Goal: Use online tool/utility: Utilize a website feature to perform a specific function

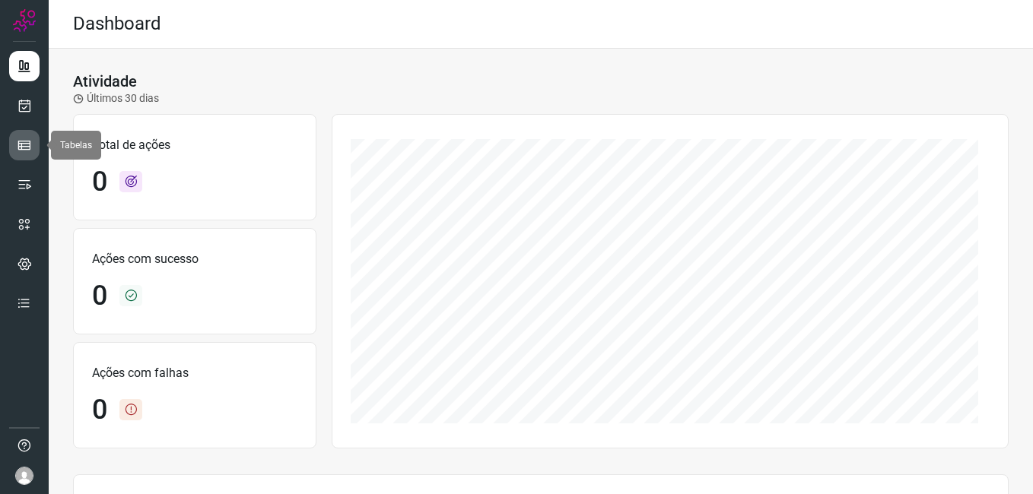
click at [18, 139] on icon at bounding box center [24, 145] width 15 height 15
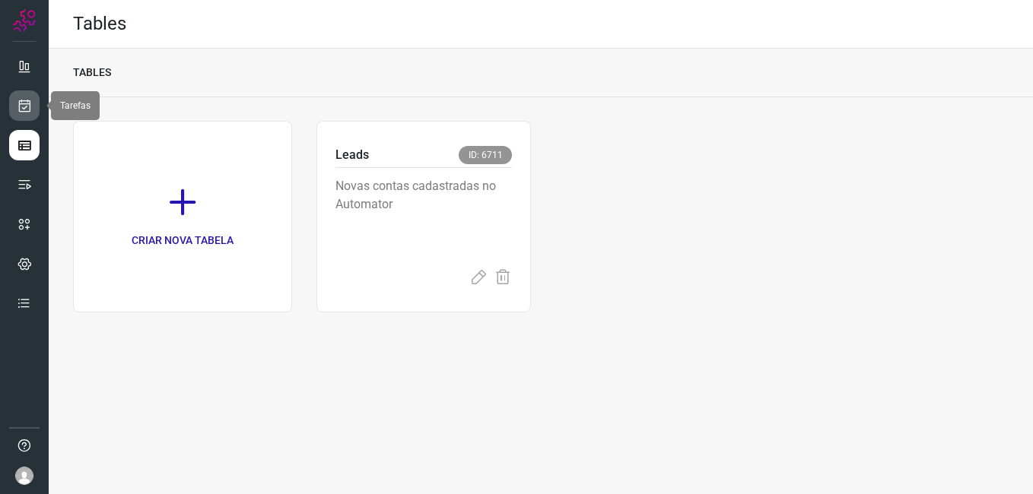
click at [26, 108] on icon at bounding box center [25, 105] width 16 height 15
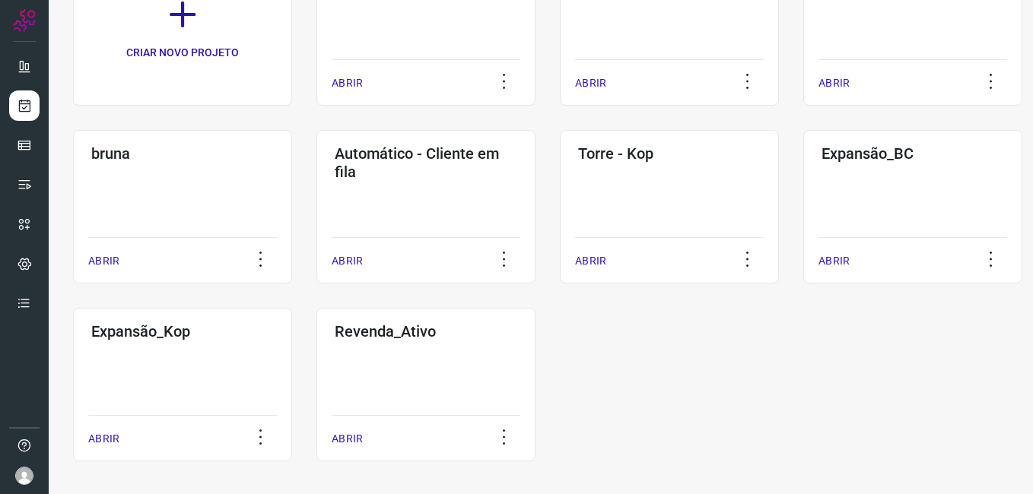
scroll to position [174, 0]
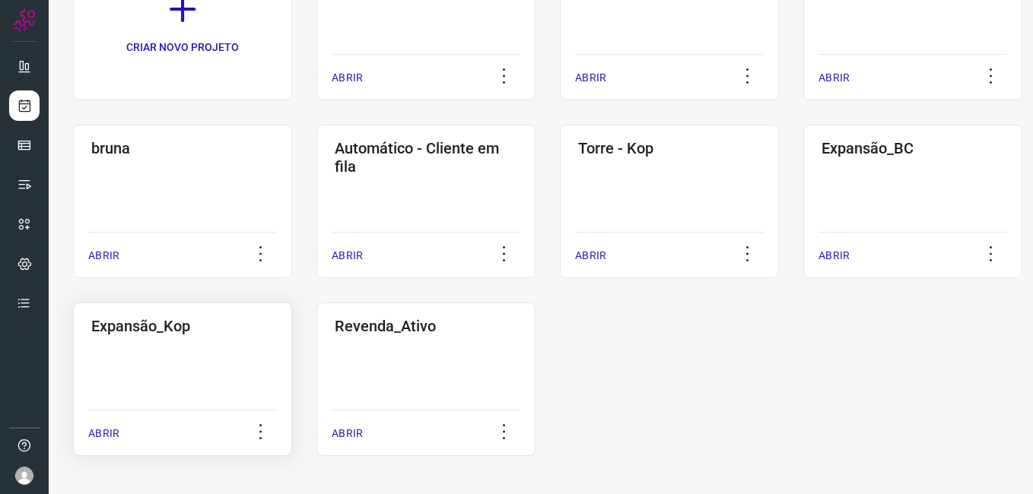
click at [151, 364] on div "Expansão_Kop ABRIR" at bounding box center [182, 380] width 219 height 154
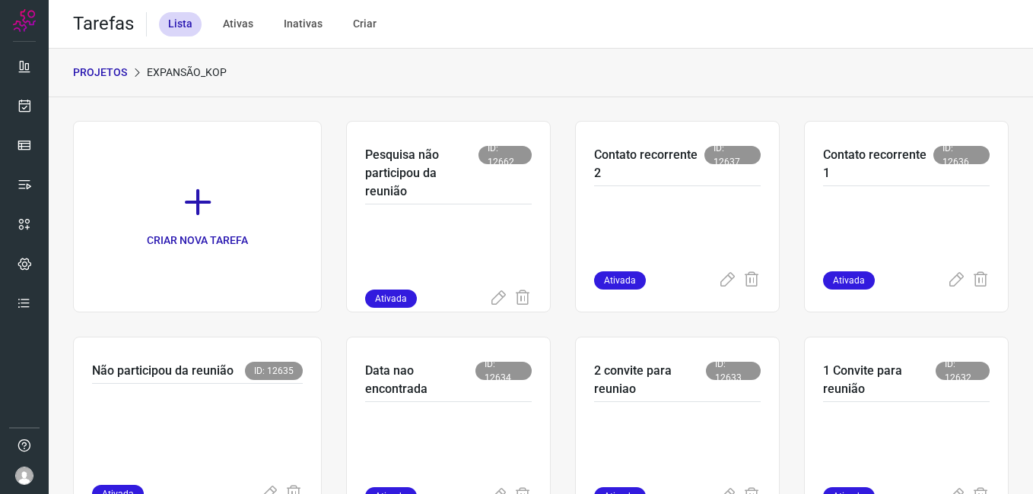
scroll to position [380, 0]
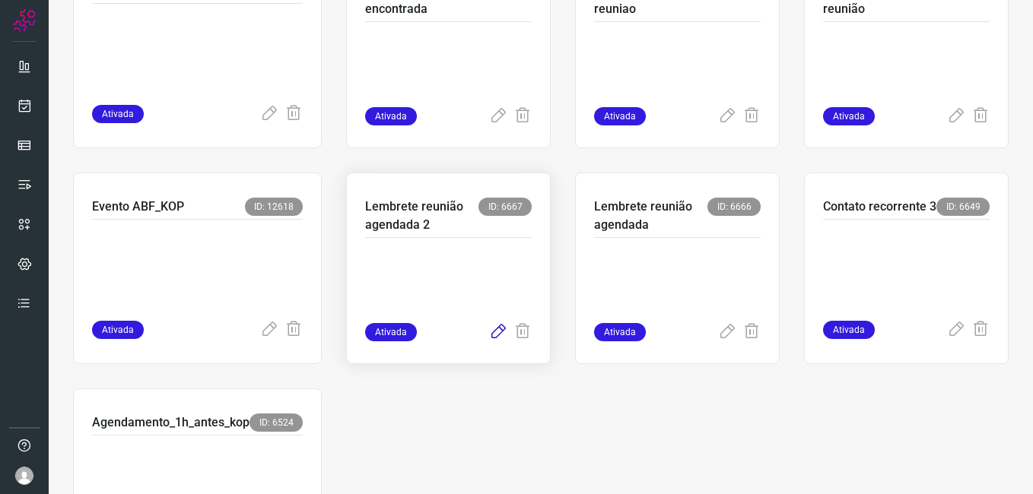
click at [491, 335] on icon at bounding box center [498, 332] width 18 height 18
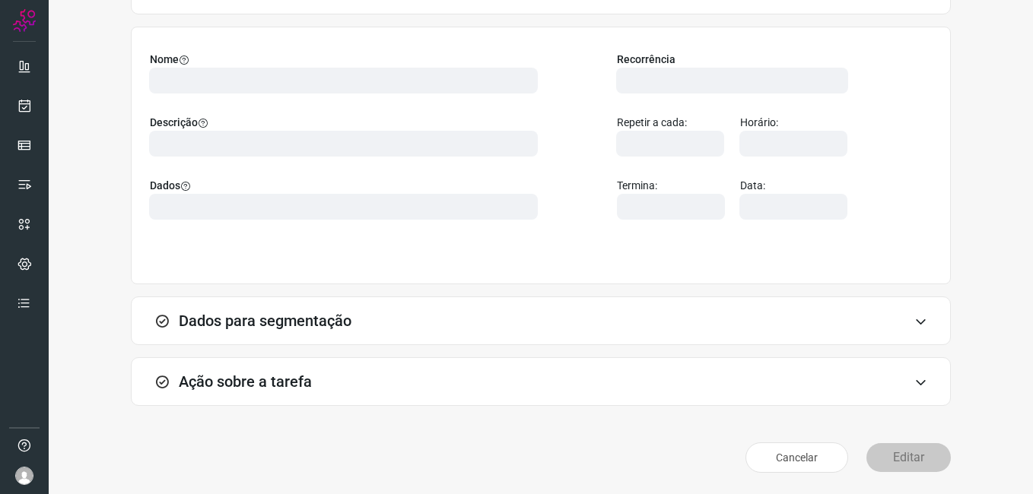
scroll to position [100, 0]
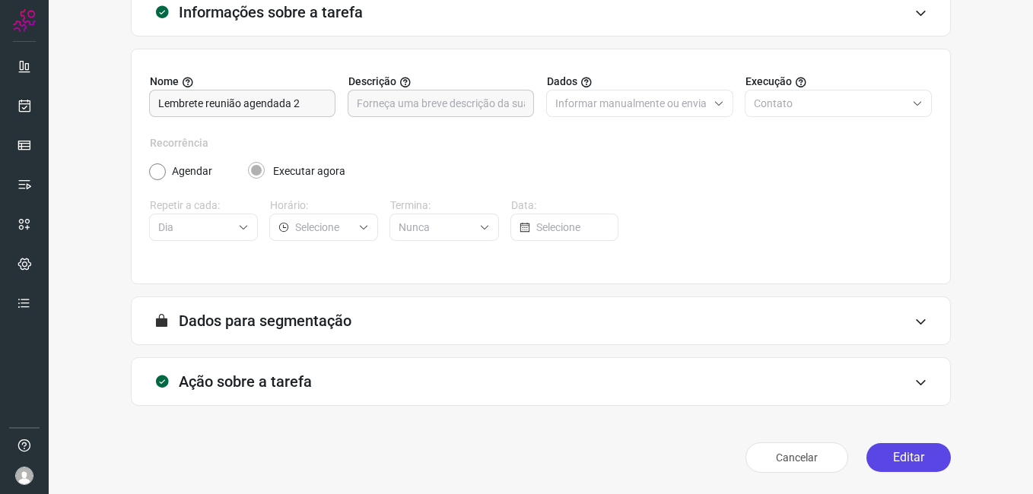
click at [890, 466] on button "Editar" at bounding box center [908, 457] width 84 height 29
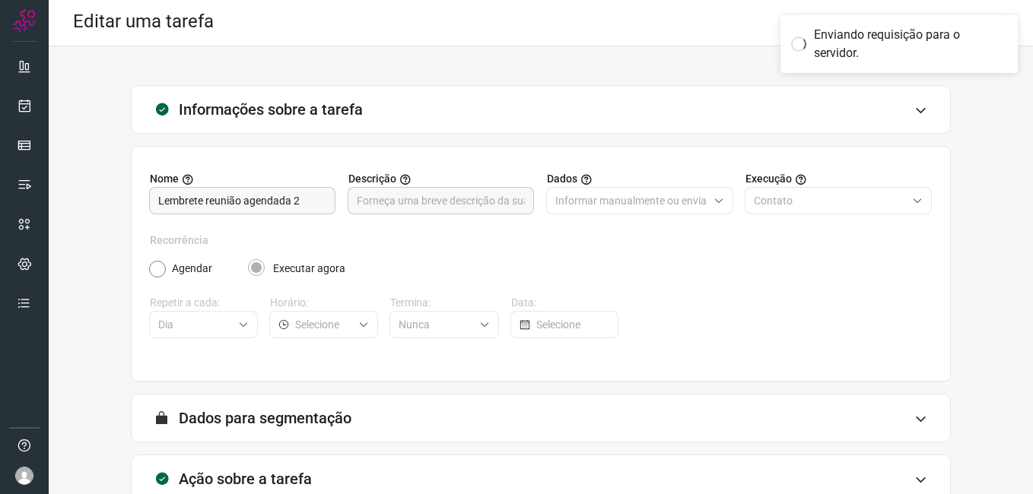
scroll to position [0, 0]
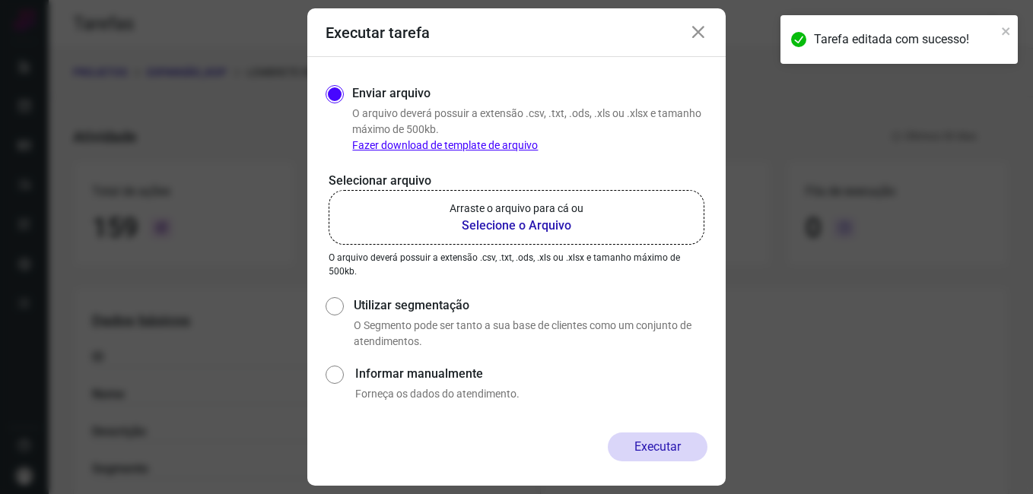
click at [512, 227] on b "Selecione o Arquivo" at bounding box center [517, 226] width 134 height 18
click at [0, 0] on input "Arraste o arquivo para cá ou Selecione o Arquivo" at bounding box center [0, 0] width 0 height 0
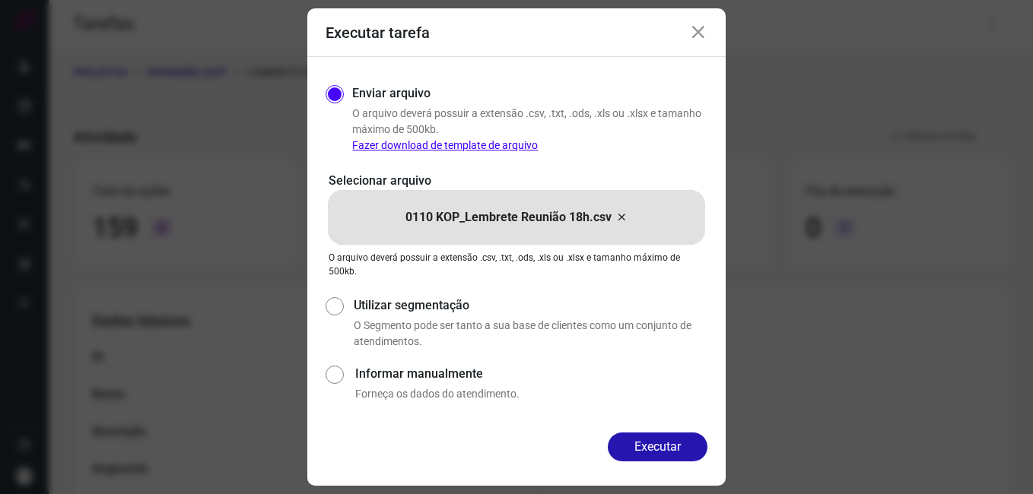
click at [620, 217] on icon at bounding box center [621, 217] width 12 height 18
click at [0, 0] on input "0110 KOP_Lembrete Reunião 18h.csv" at bounding box center [0, 0] width 0 height 0
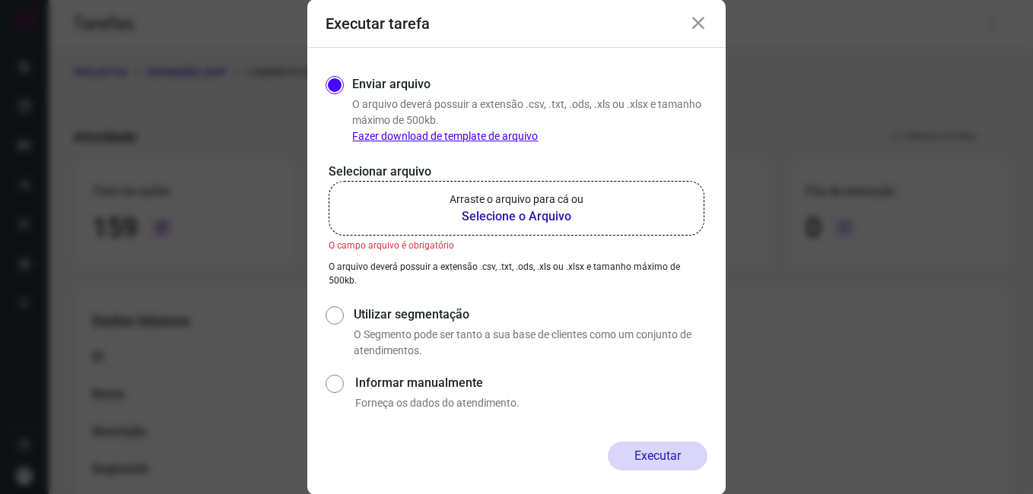
click at [517, 217] on b "Selecione o Arquivo" at bounding box center [517, 217] width 134 height 18
click at [0, 0] on input "Arraste o arquivo para cá ou Selecione o Arquivo" at bounding box center [0, 0] width 0 height 0
click at [698, 27] on icon at bounding box center [698, 23] width 18 height 18
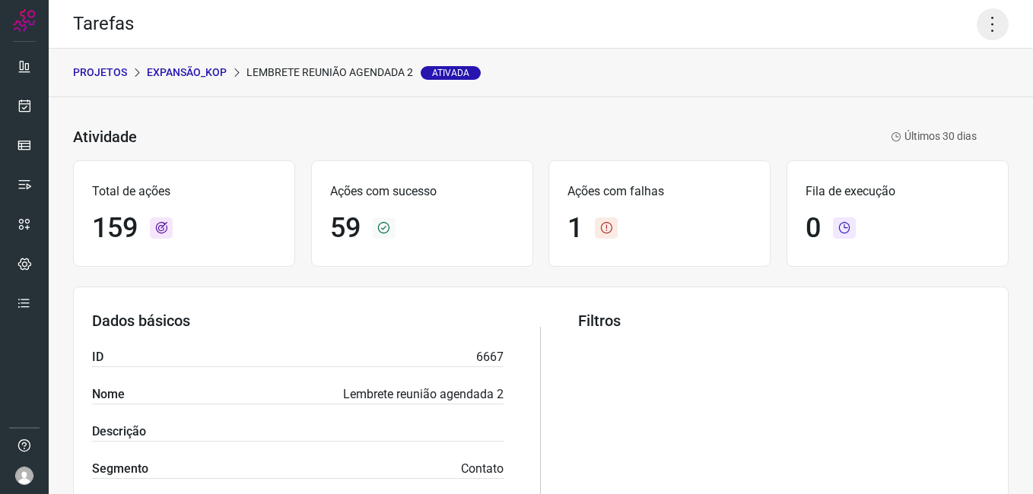
click at [984, 21] on icon at bounding box center [993, 24] width 32 height 32
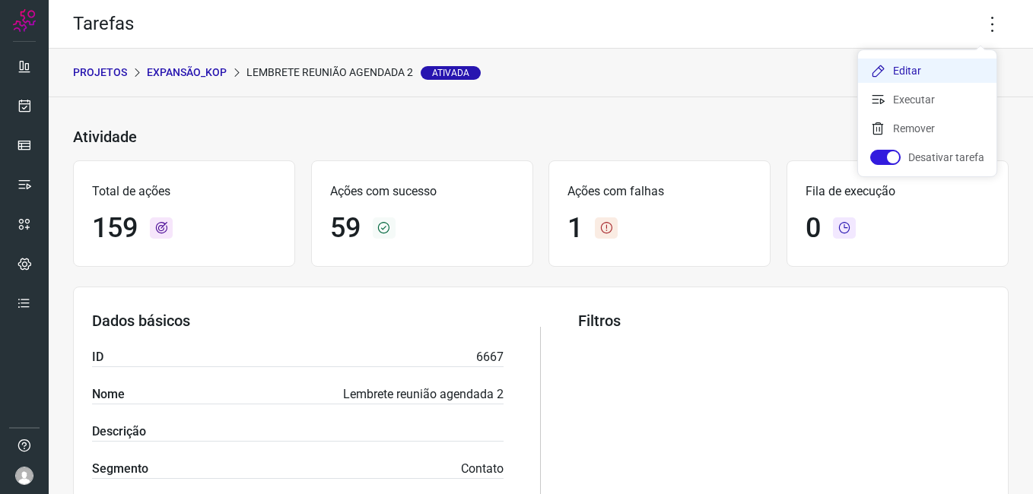
click at [892, 68] on li "Editar" at bounding box center [927, 71] width 138 height 24
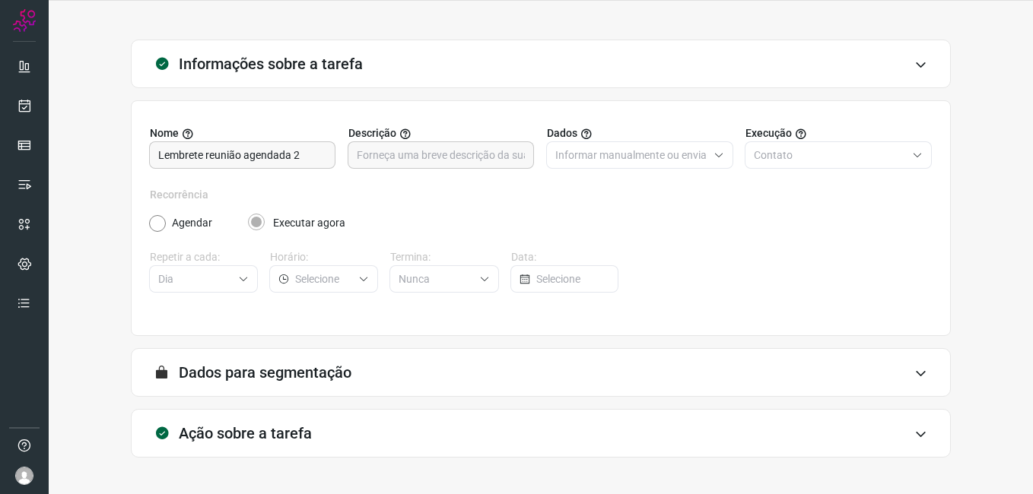
scroll to position [100, 0]
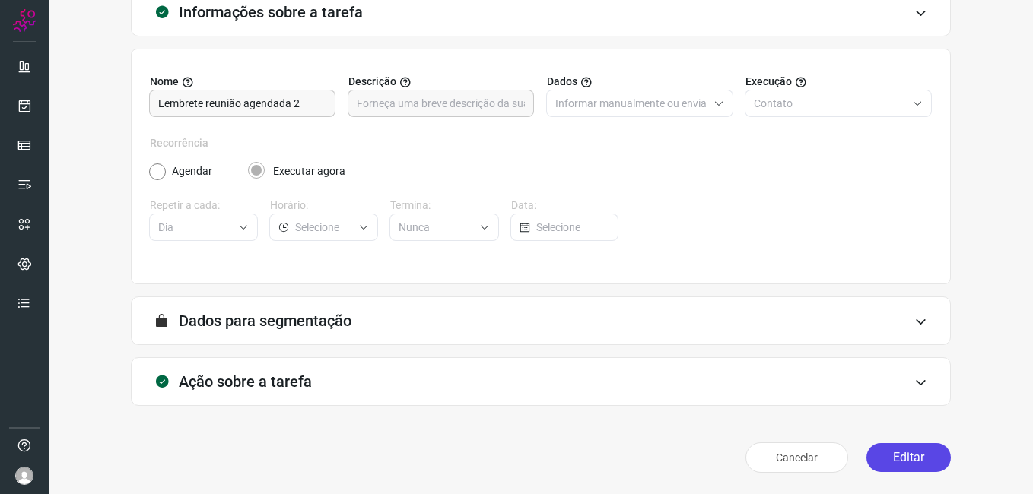
click at [890, 450] on button "Editar" at bounding box center [908, 457] width 84 height 29
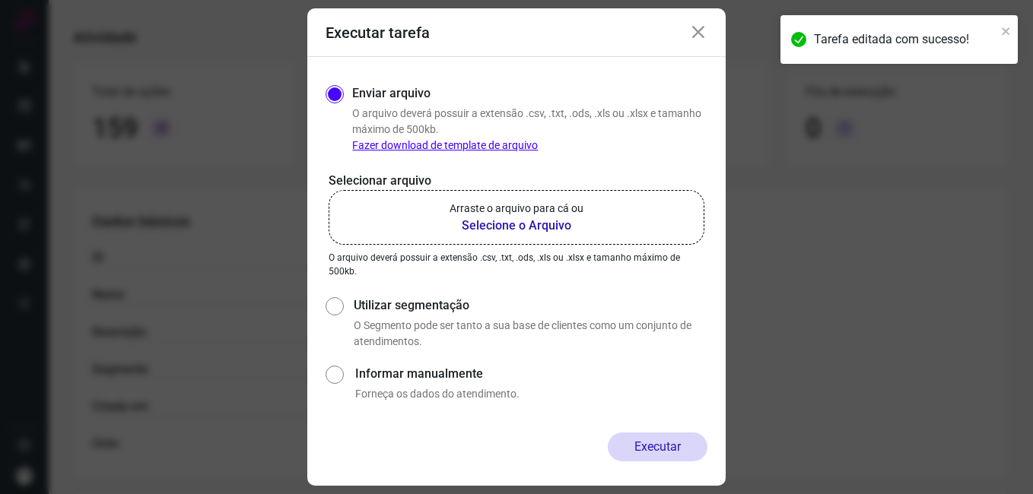
click at [507, 226] on b "Selecione o Arquivo" at bounding box center [517, 226] width 134 height 18
click at [0, 0] on input "Arraste o arquivo para cá ou Selecione o Arquivo" at bounding box center [0, 0] width 0 height 0
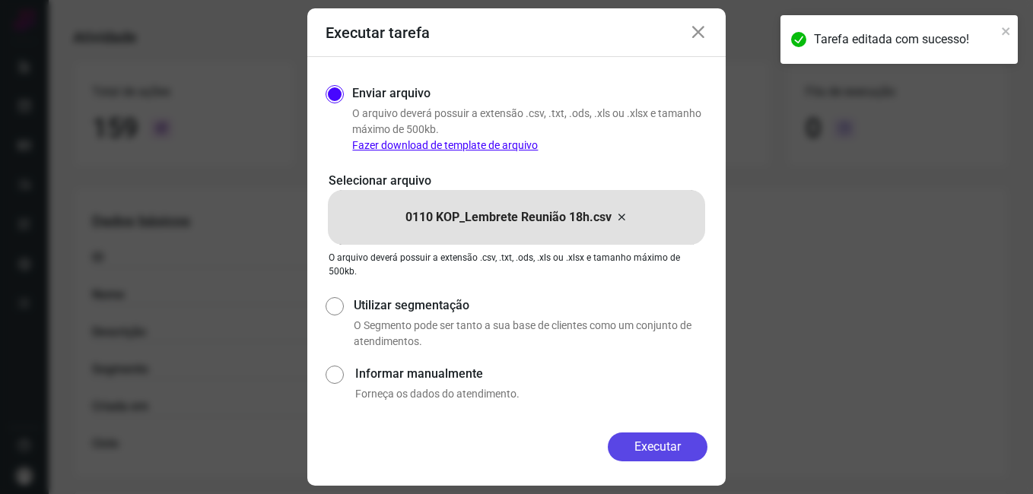
click at [623, 451] on button "Executar" at bounding box center [658, 447] width 100 height 29
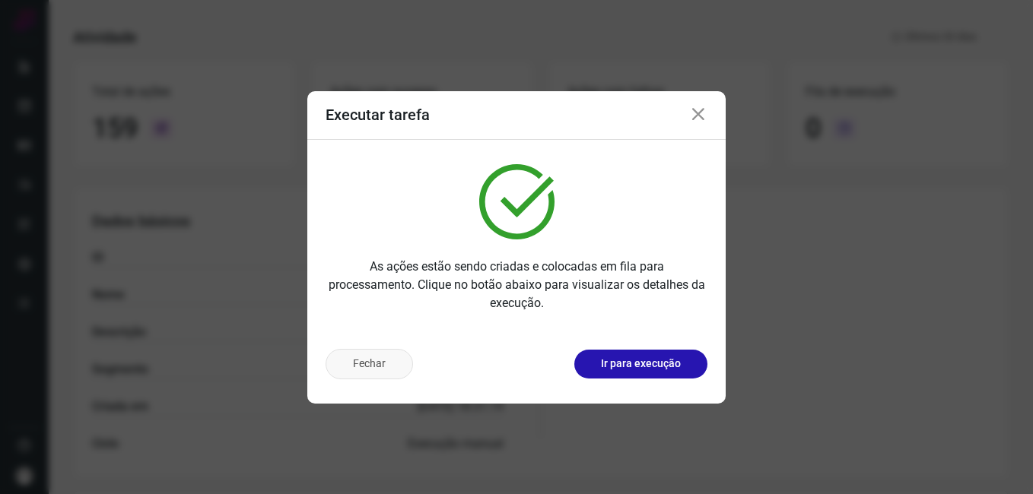
click at [361, 360] on button "Fechar" at bounding box center [369, 364] width 87 height 30
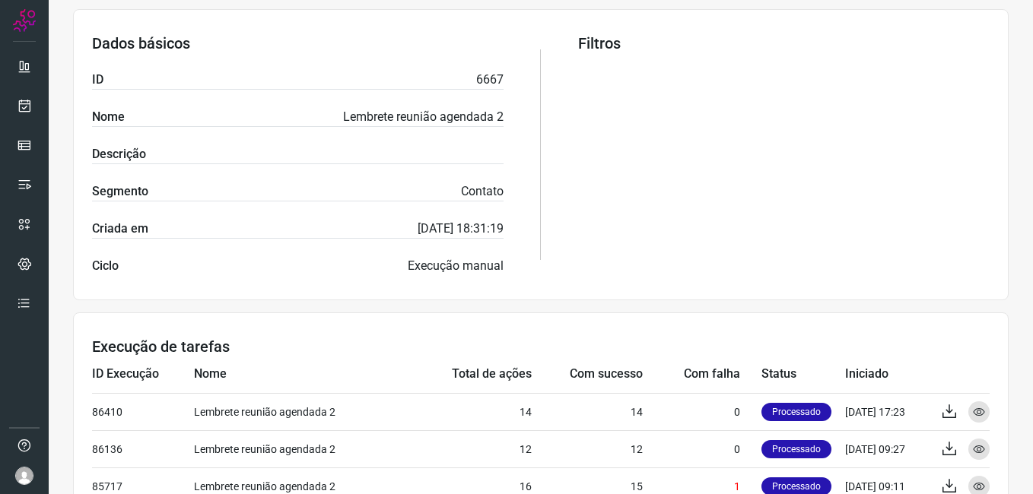
scroll to position [480, 0]
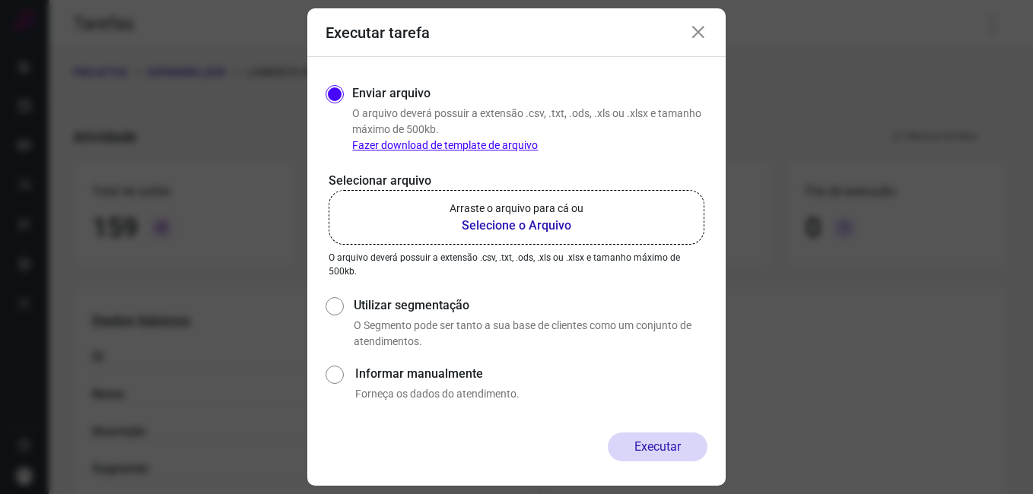
click at [700, 22] on div "Executar tarefa" at bounding box center [516, 32] width 418 height 49
click at [701, 27] on icon at bounding box center [698, 33] width 18 height 18
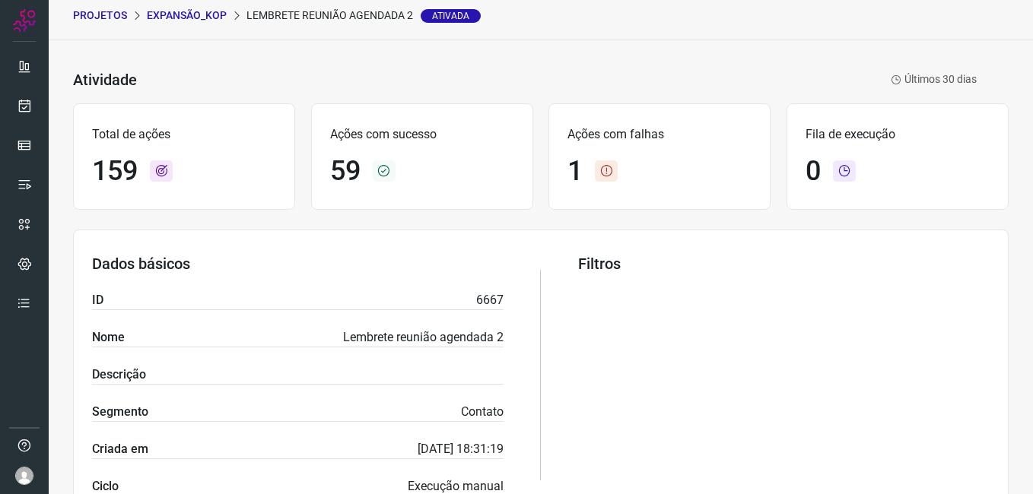
scroll to position [380, 0]
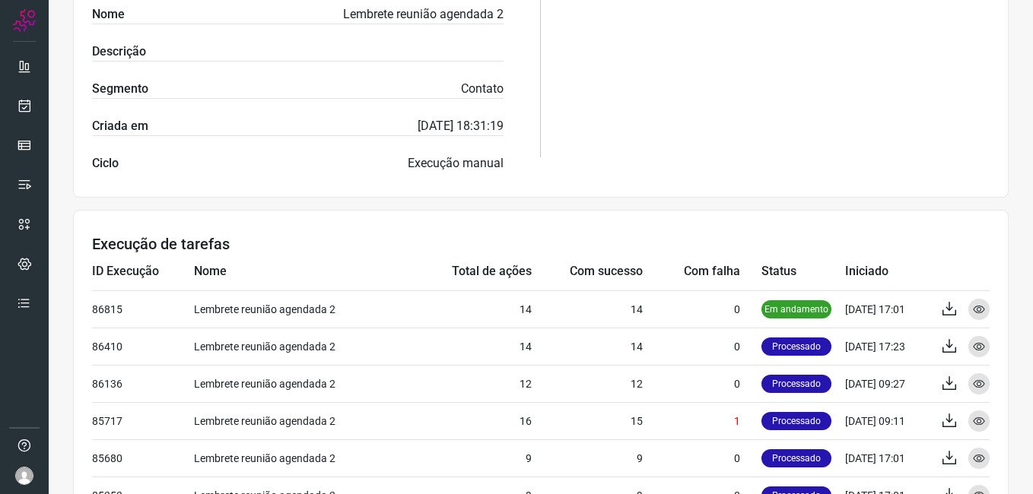
drag, startPoint x: 65, startPoint y: 463, endPoint x: 82, endPoint y: 459, distance: 18.1
click at [65, 463] on div "Atividade Lembrete reunião agendada 2 Ativada Últimos 30 dias Total de ações 15…" at bounding box center [541, 229] width 984 height 1024
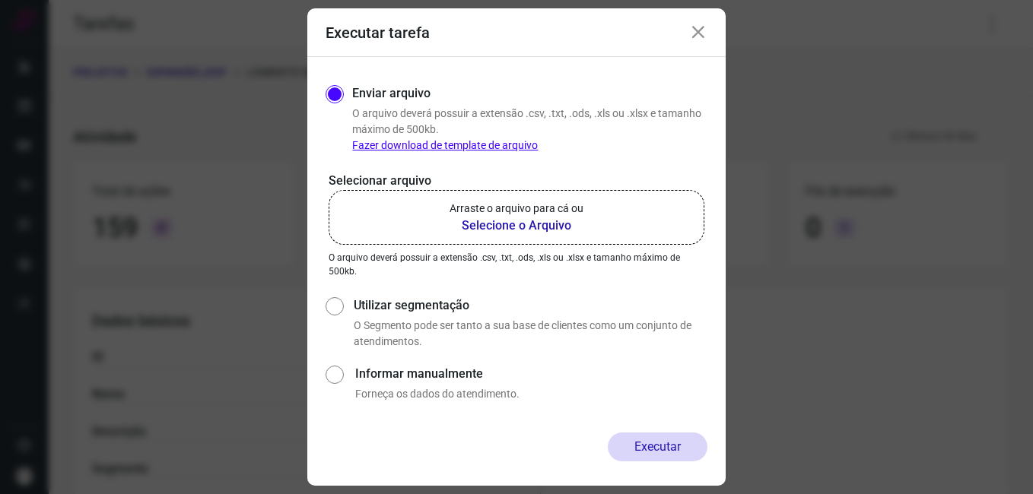
click at [689, 31] on icon at bounding box center [698, 33] width 18 height 18
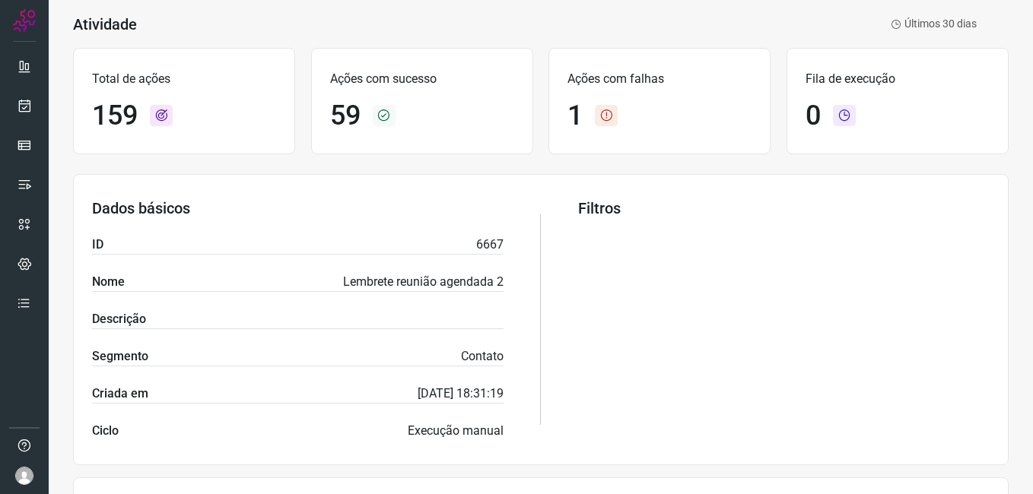
scroll to position [380, 0]
